Goal: Navigation & Orientation: Find specific page/section

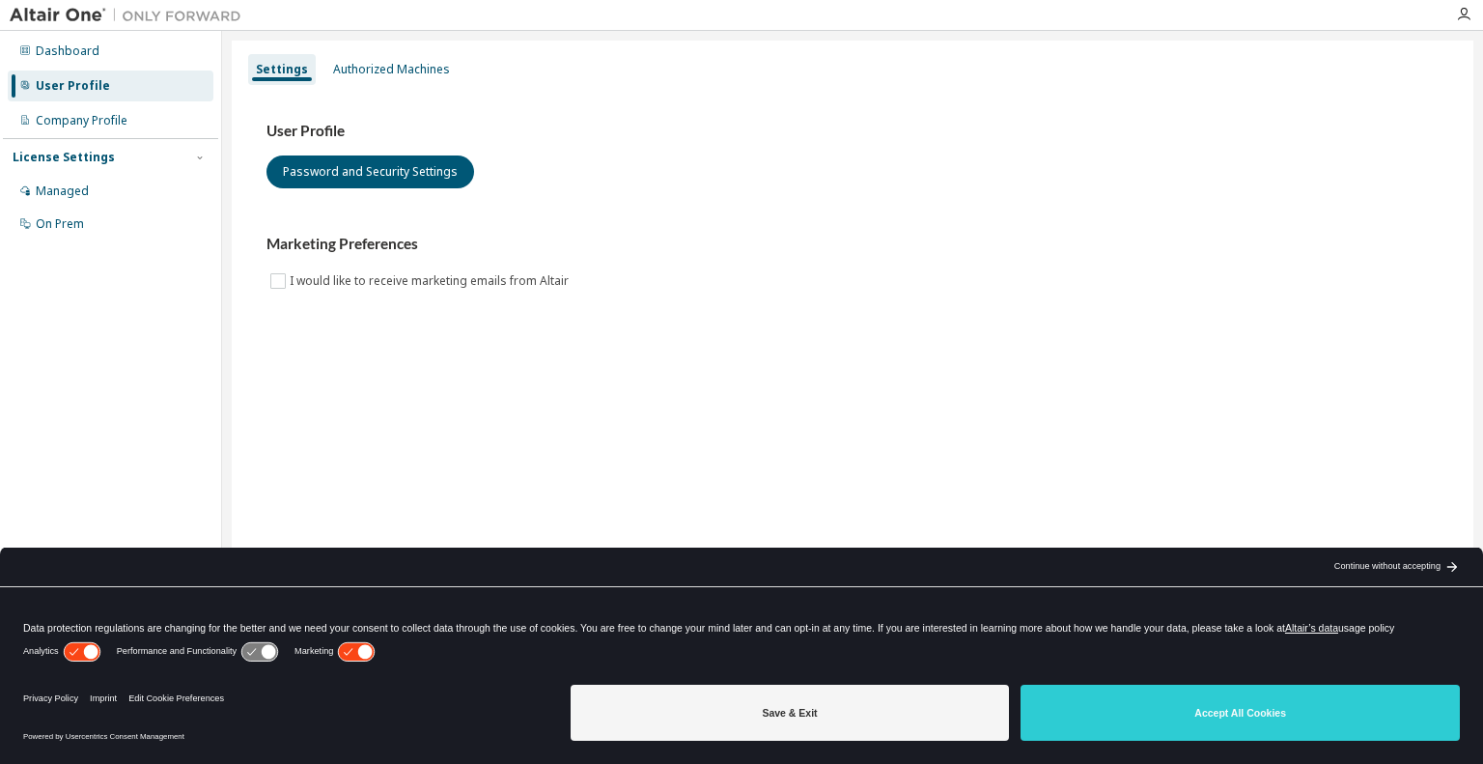
click at [1360, 571] on div "Continue without accepting" at bounding box center [1387, 566] width 106 height 15
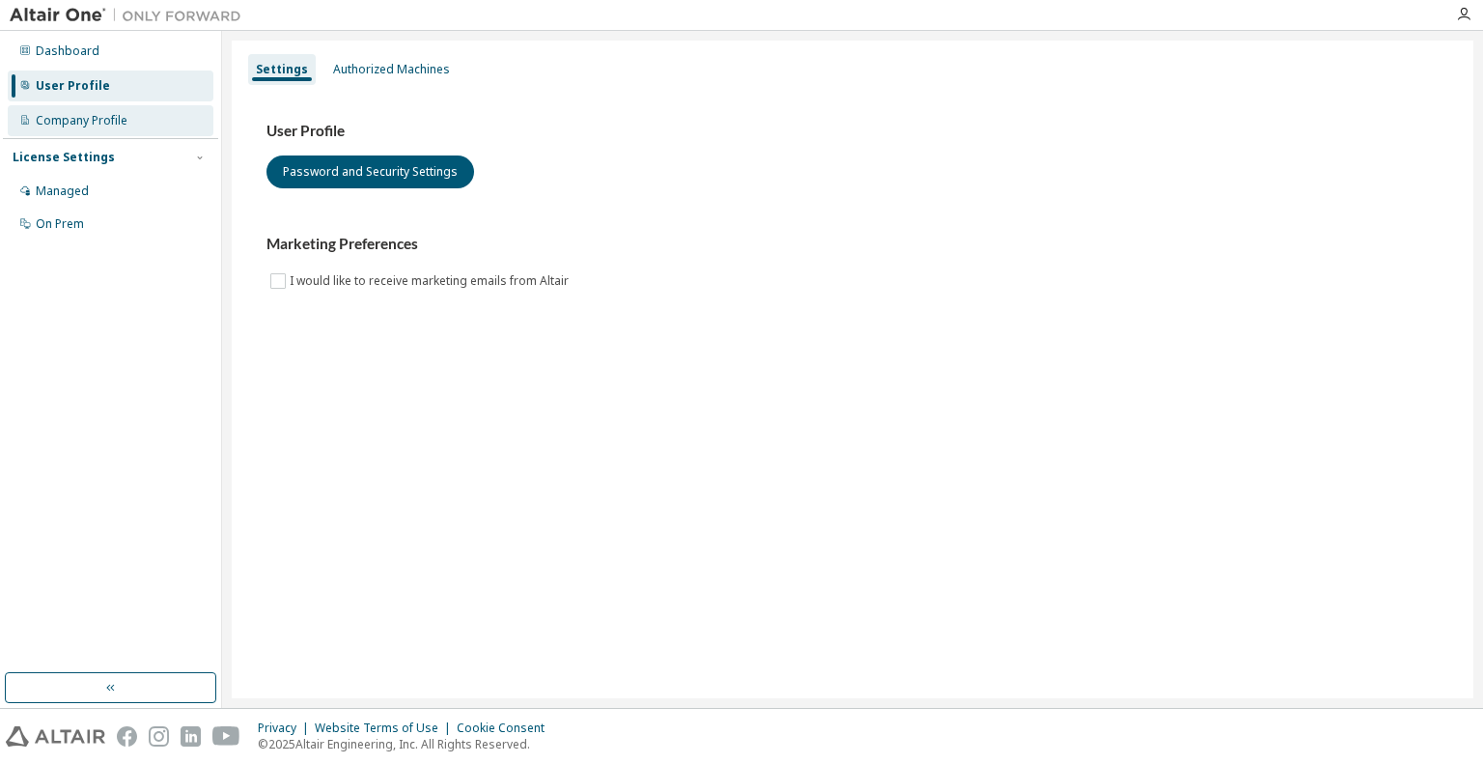
click at [98, 117] on div "Company Profile" at bounding box center [82, 120] width 92 height 15
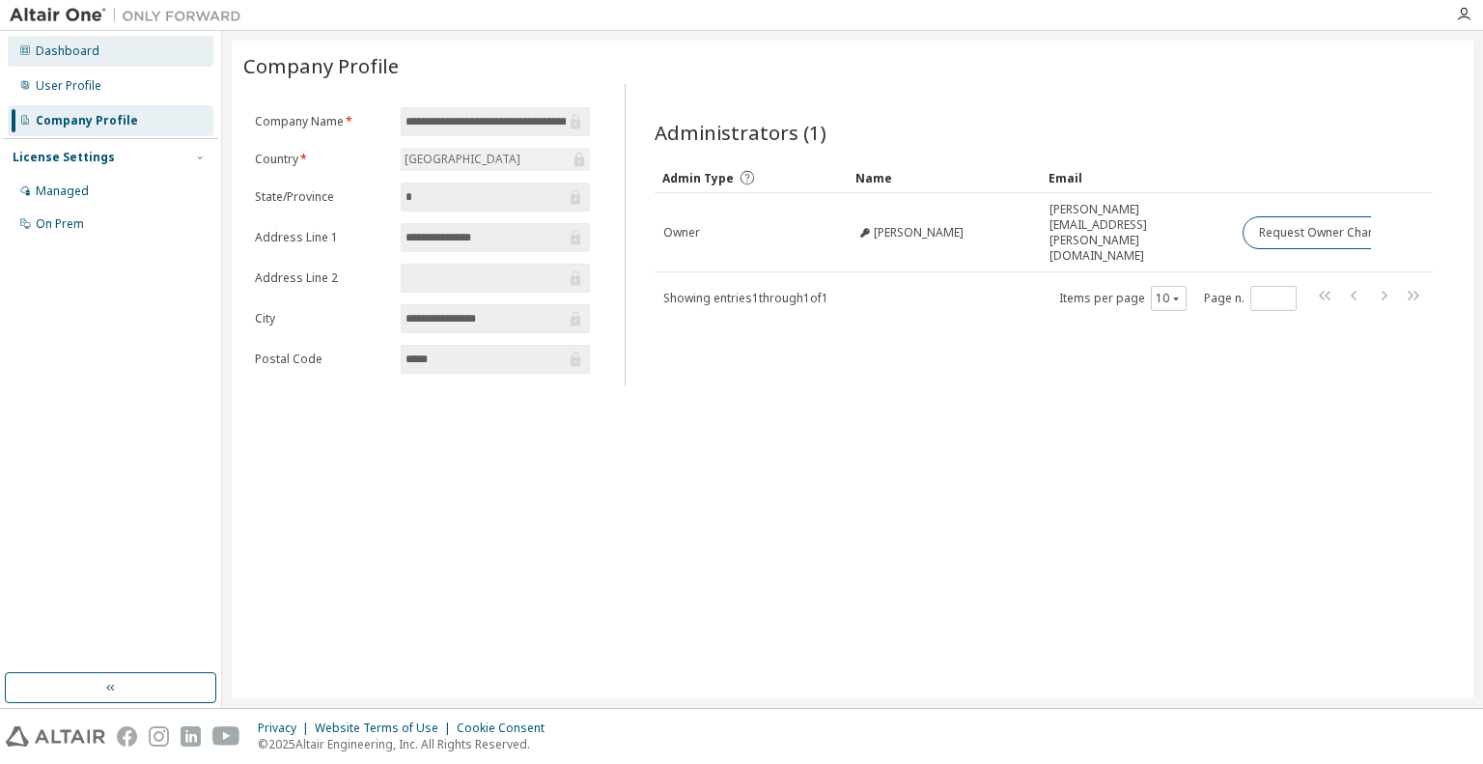
click at [100, 56] on div "Dashboard" at bounding box center [111, 51] width 206 height 31
